Goal: Task Accomplishment & Management: Use online tool/utility

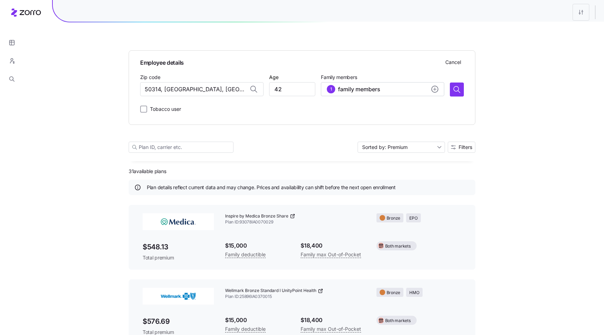
scroll to position [30, 0]
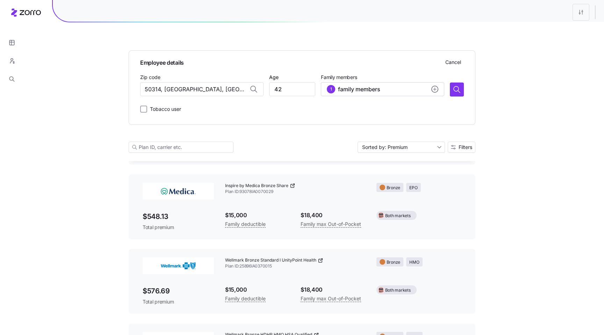
click at [75, 108] on div "Employee details Cancel Zip code 50314, Polk County, IA Age 42 Family members 1…" at bounding box center [302, 254] width 604 height 568
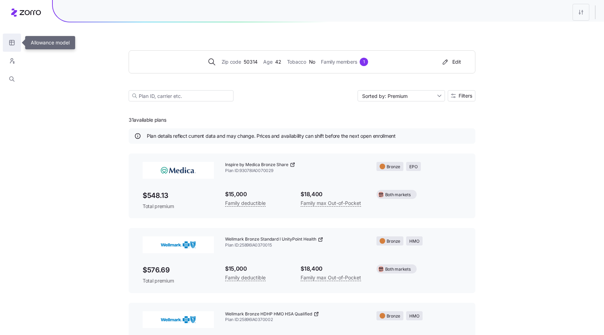
click at [11, 40] on icon "button" at bounding box center [12, 42] width 6 height 7
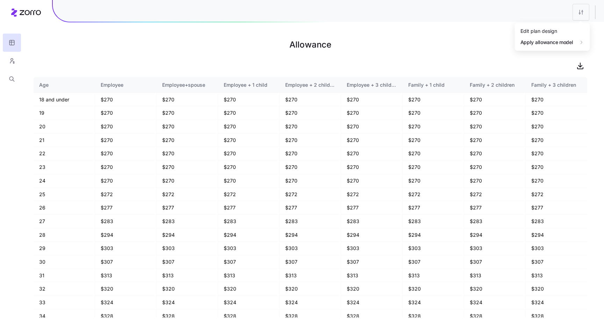
click at [581, 16] on html "Allowance Age Employee Employee+spouse Employee + 1 child Employee + 2 children…" at bounding box center [302, 167] width 604 height 335
click at [546, 34] on div "Edit plan design" at bounding box center [539, 31] width 37 height 8
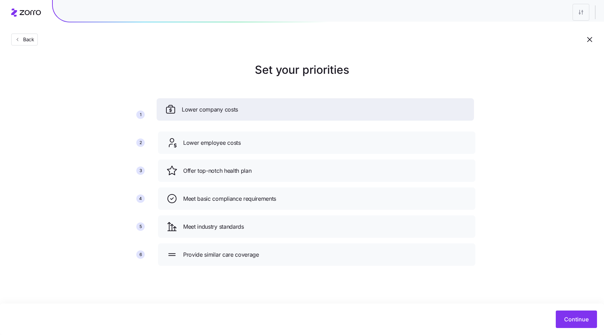
drag, startPoint x: 337, startPoint y: 143, endPoint x: 336, endPoint y: 106, distance: 37.1
click at [336, 106] on div "Lower company costs" at bounding box center [315, 109] width 301 height 11
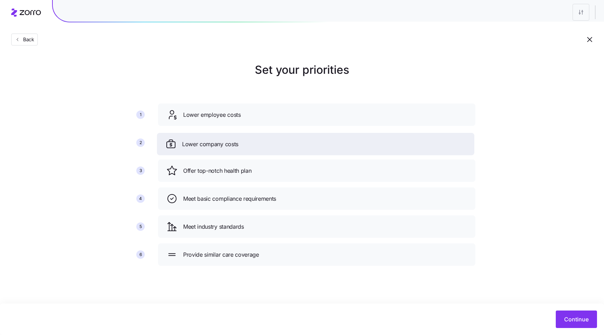
drag, startPoint x: 350, startPoint y: 114, endPoint x: 349, endPoint y: 144, distance: 29.4
drag, startPoint x: 342, startPoint y: 119, endPoint x: 340, endPoint y: 151, distance: 31.9
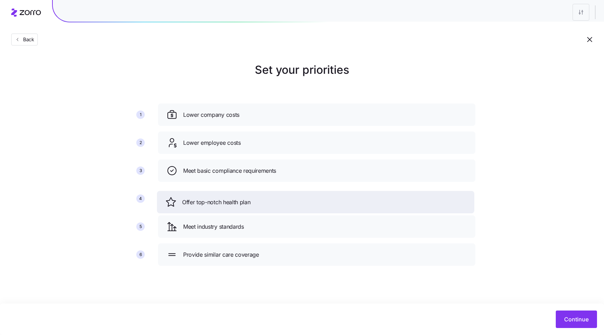
drag, startPoint x: 338, startPoint y: 173, endPoint x: 336, endPoint y: 206, distance: 33.6
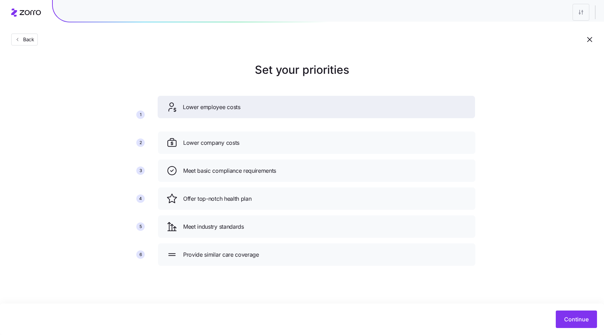
drag, startPoint x: 321, startPoint y: 142, endPoint x: 320, endPoint y: 105, distance: 37.1
click at [320, 105] on div "Lower employee costs" at bounding box center [316, 106] width 301 height 11
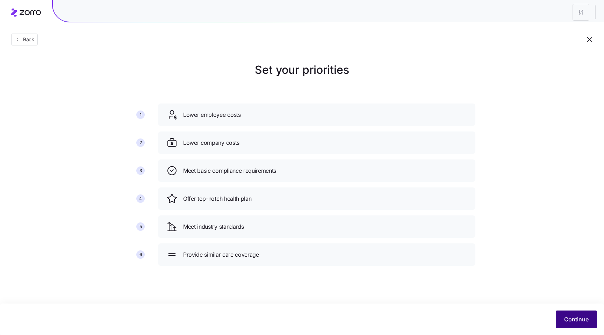
click at [582, 318] on span "Continue" at bounding box center [577, 319] width 24 height 8
click at [564, 313] on button "Continue" at bounding box center [576, 319] width 41 height 17
